Goal: Communication & Community: Answer question/provide support

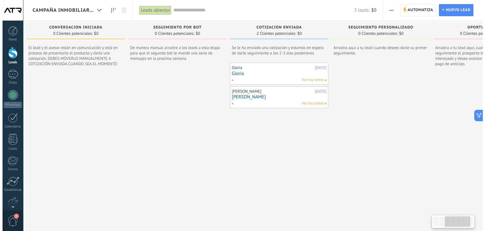
scroll to position [0, 210]
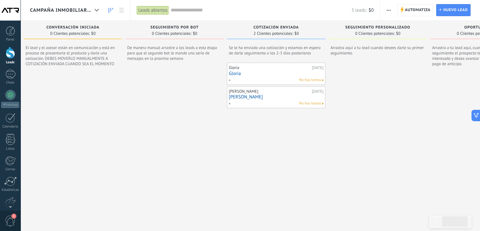
click at [248, 74] on link "Gloria" at bounding box center [276, 73] width 95 height 5
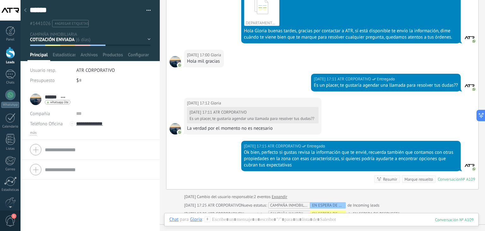
scroll to position [146, 0]
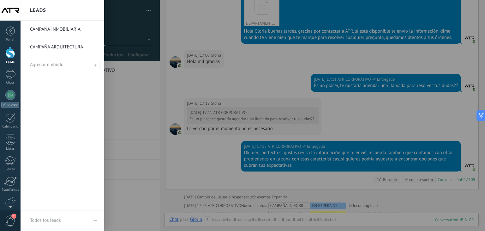
click at [11, 57] on div at bounding box center [10, 53] width 9 height 12
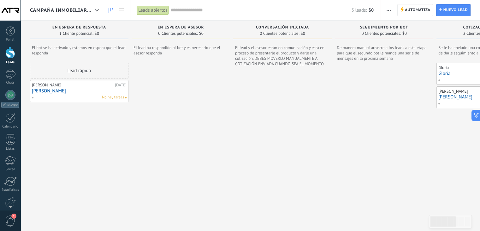
click at [448, 98] on link "[PERSON_NAME]" at bounding box center [486, 96] width 95 height 5
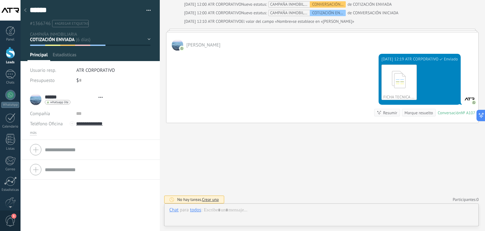
scroll to position [9, 0]
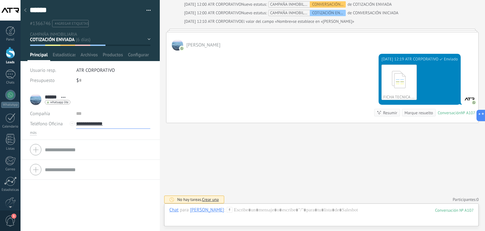
drag, startPoint x: 125, startPoint y: 125, endPoint x: 85, endPoint y: 125, distance: 40.1
click at [85, 125] on input "**********" at bounding box center [113, 123] width 74 height 10
click at [13, 70] on div at bounding box center [10, 73] width 10 height 9
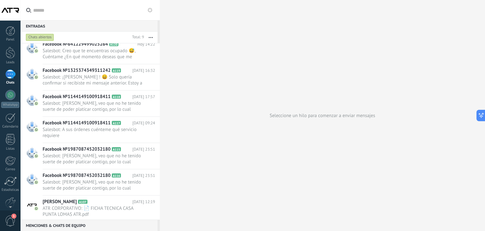
scroll to position [38, 0]
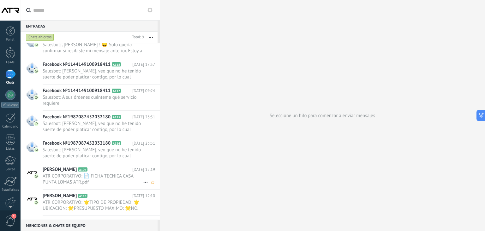
click at [67, 174] on span "ATR CORPORATIVO: 📄 FICHA TECNICA CASA PUNTA LOMAS ATR.pdf" at bounding box center [93, 179] width 100 height 12
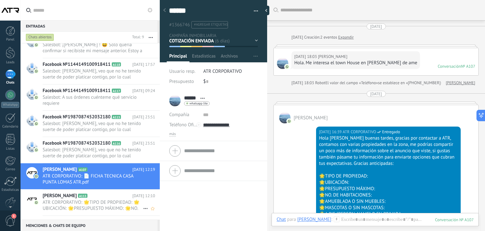
scroll to position [858, 0]
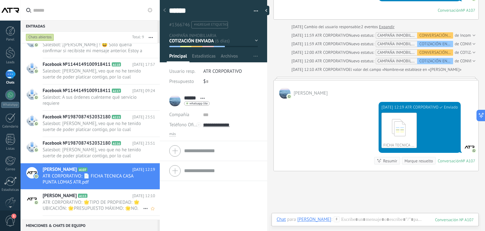
click at [103, 205] on span "ATR CORPORATIVO: 🌟TIPO DE PROPIEDAD: 🌟UBICACIÓN: 🌟PRESUPUESTO MÁXIMO: 🌟NO. DE H…" at bounding box center [93, 205] width 100 height 12
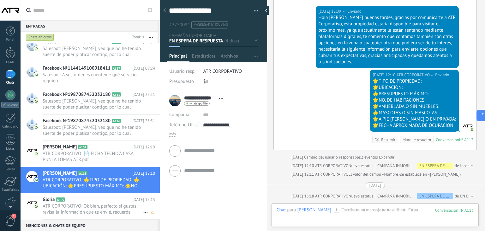
scroll to position [208, 0]
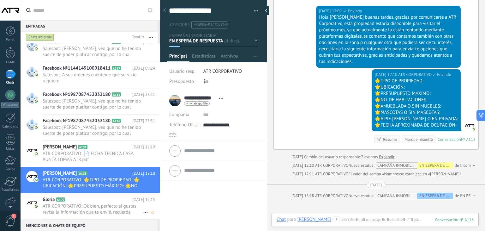
click at [93, 200] on h2 "Gloria A109" at bounding box center [88, 199] width 90 height 6
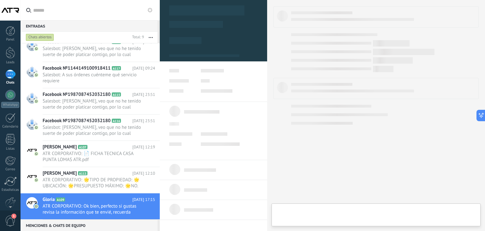
type textarea "******"
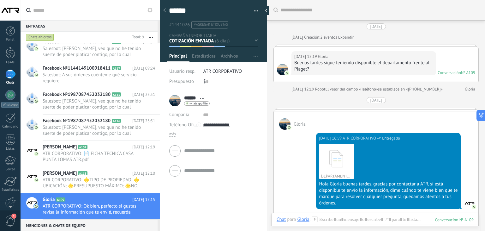
scroll to position [224, 0]
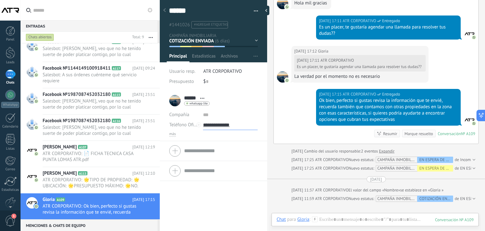
drag, startPoint x: 243, startPoint y: 126, endPoint x: 213, endPoint y: 129, distance: 30.8
click at [213, 129] on input "**********" at bounding box center [230, 125] width 55 height 10
click at [332, 223] on div at bounding box center [375, 225] width 197 height 19
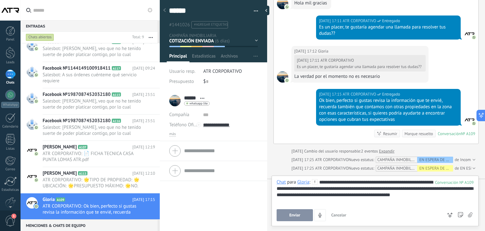
click at [302, 213] on button "Enviar" at bounding box center [295, 215] width 36 height 12
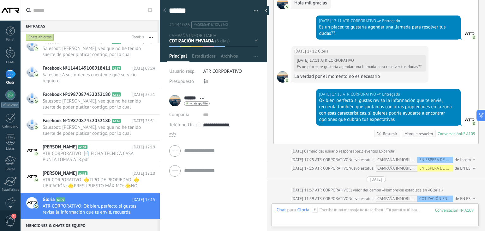
scroll to position [300, 0]
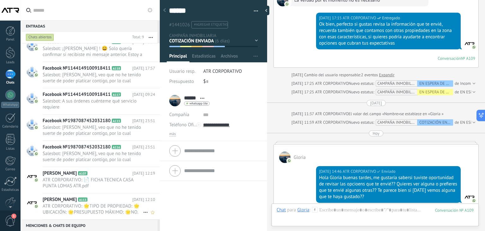
click at [99, 206] on span "ATR CORPORATIVO: 🌟TIPO DE PROPIEDAD: 🌟UBICACIÓN: 🌟PRESUPUESTO MÁXIMO: 🌟NO. DE H…" at bounding box center [93, 209] width 100 height 12
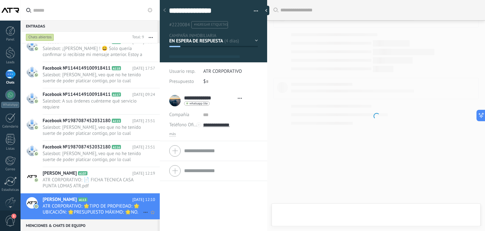
type textarea "**********"
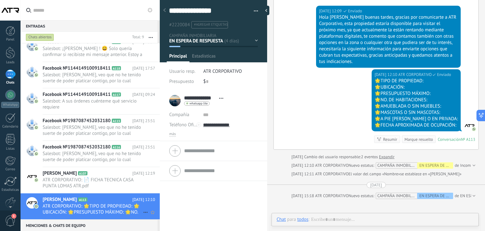
scroll to position [9, 0]
click at [356, 219] on div at bounding box center [375, 225] width 197 height 19
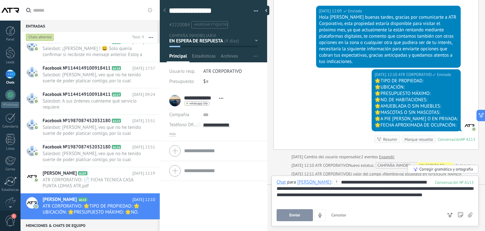
click at [308, 212] on button "Enviar" at bounding box center [295, 215] width 36 height 12
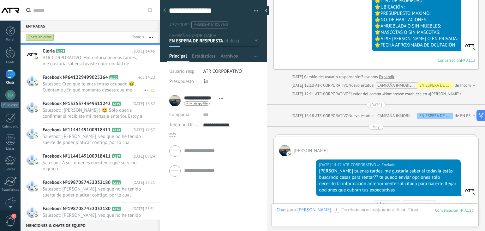
scroll to position [60, 0]
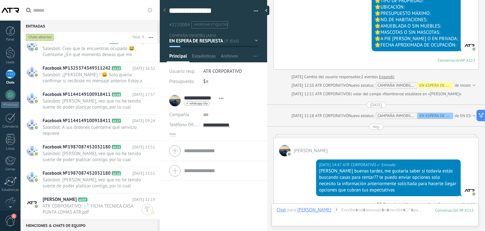
click at [105, 198] on h2 "[PERSON_NAME] A107" at bounding box center [88, 199] width 90 height 6
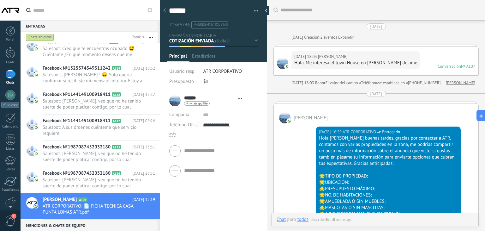
type textarea "******"
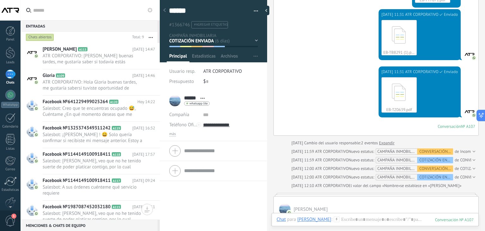
click at [9, 79] on link "Chats" at bounding box center [10, 76] width 21 height 15
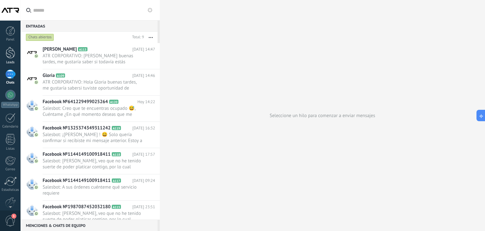
click at [7, 55] on div at bounding box center [10, 53] width 9 height 12
